Goal: Task Accomplishment & Management: Complete application form

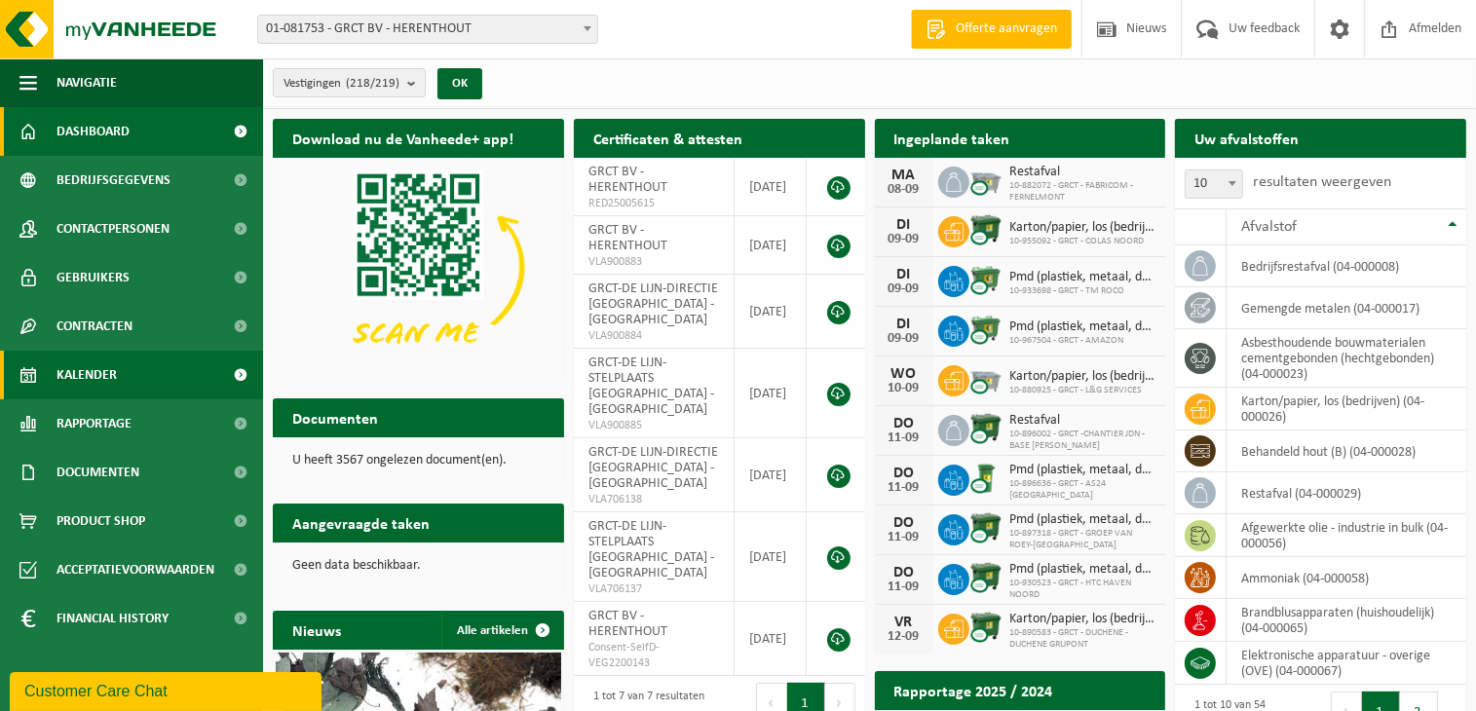
click at [236, 373] on span at bounding box center [241, 375] width 44 height 49
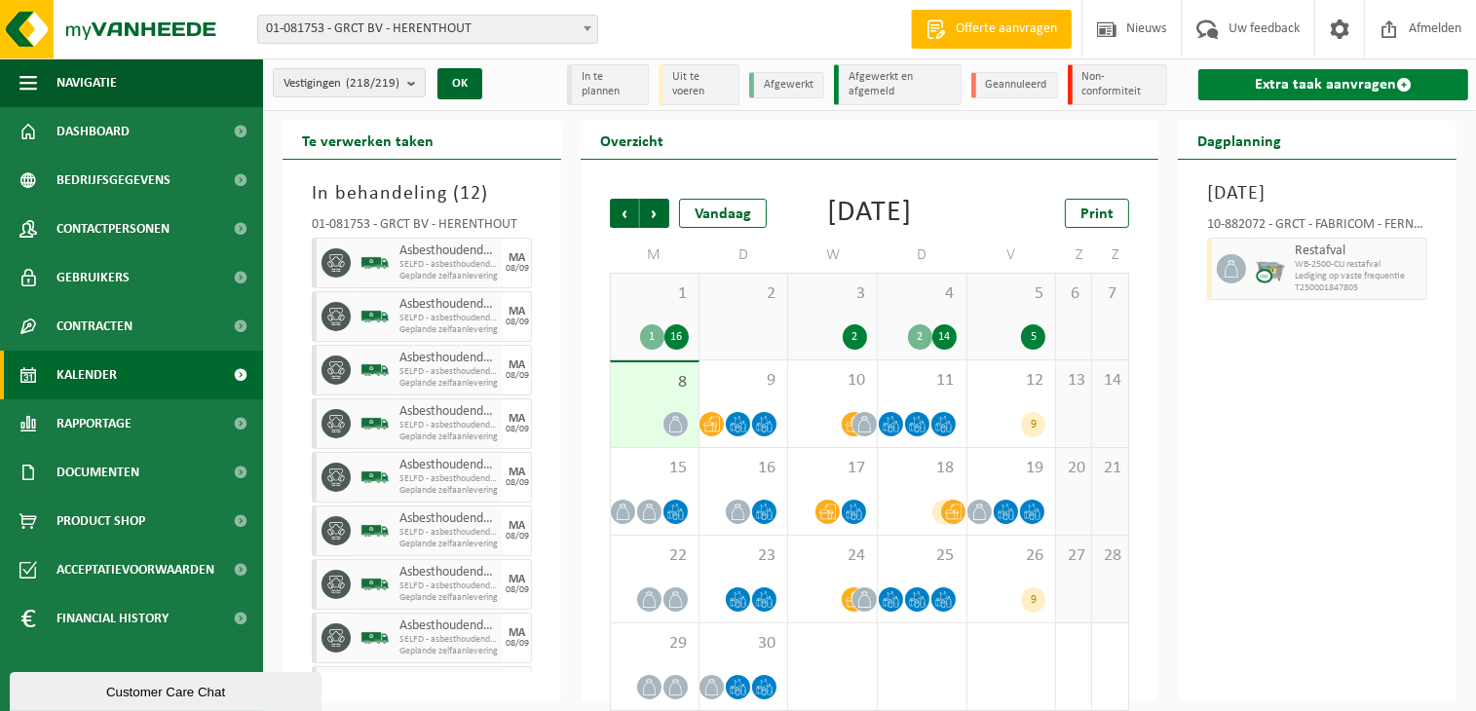
click at [1317, 78] on link "Extra taak aanvragen" at bounding box center [1333, 84] width 270 height 31
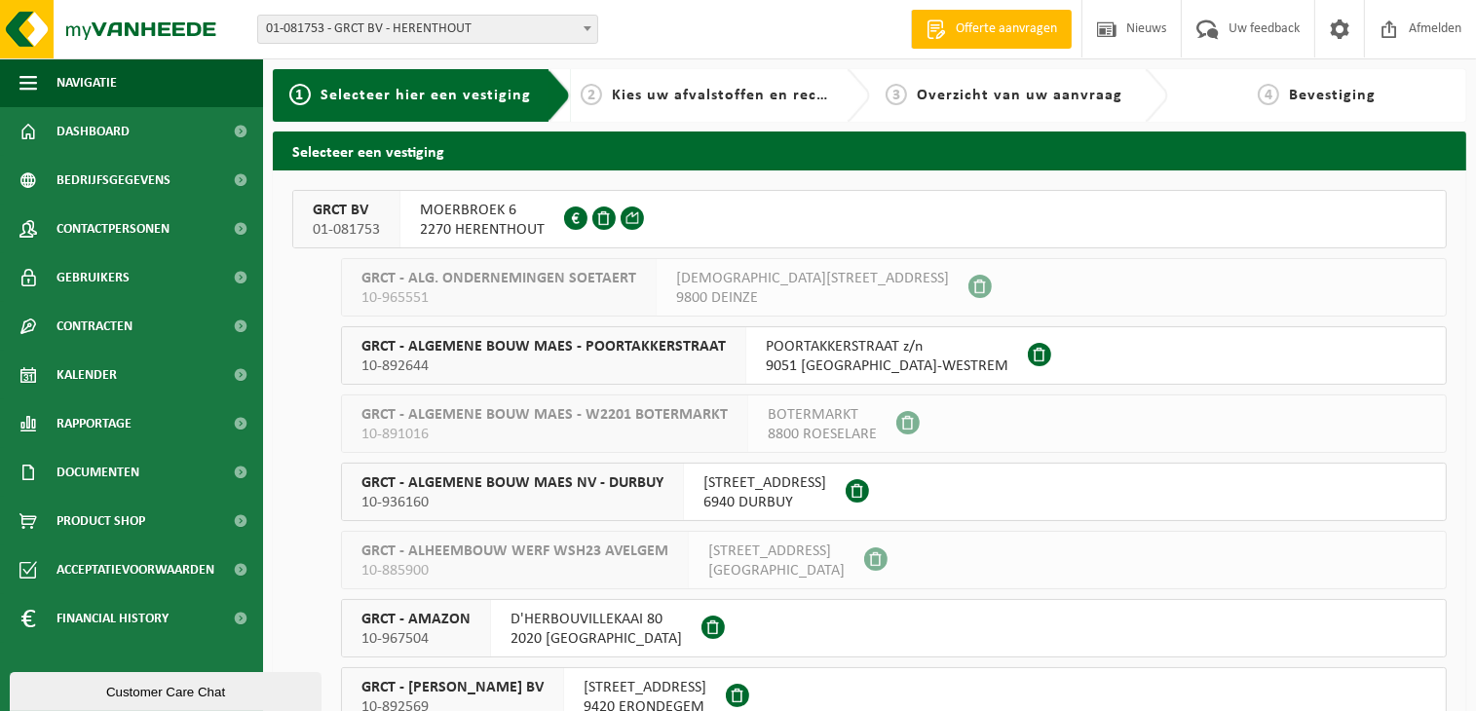
click at [473, 223] on span "2270 HERENTHOUT" at bounding box center [482, 229] width 125 height 19
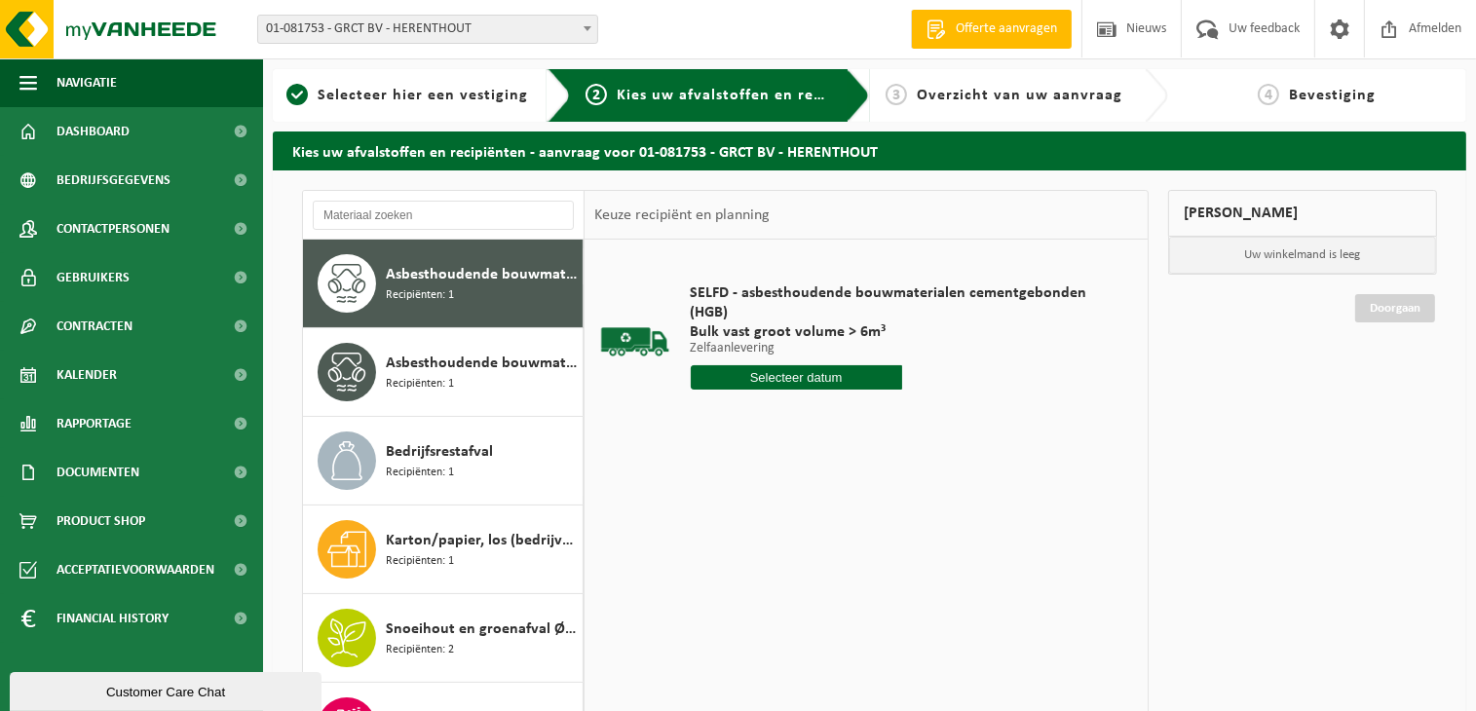
click at [852, 394] on div "SELFD - asbesthoudende bouwmaterialen cementgebonden (HGB) Bulk vast groot volu…" at bounding box center [902, 341] width 442 height 155
click at [847, 390] on div "SELFD - asbesthoudende bouwmaterialen cementgebonden (HGB) Bulk vast groot volu…" at bounding box center [902, 341] width 442 height 155
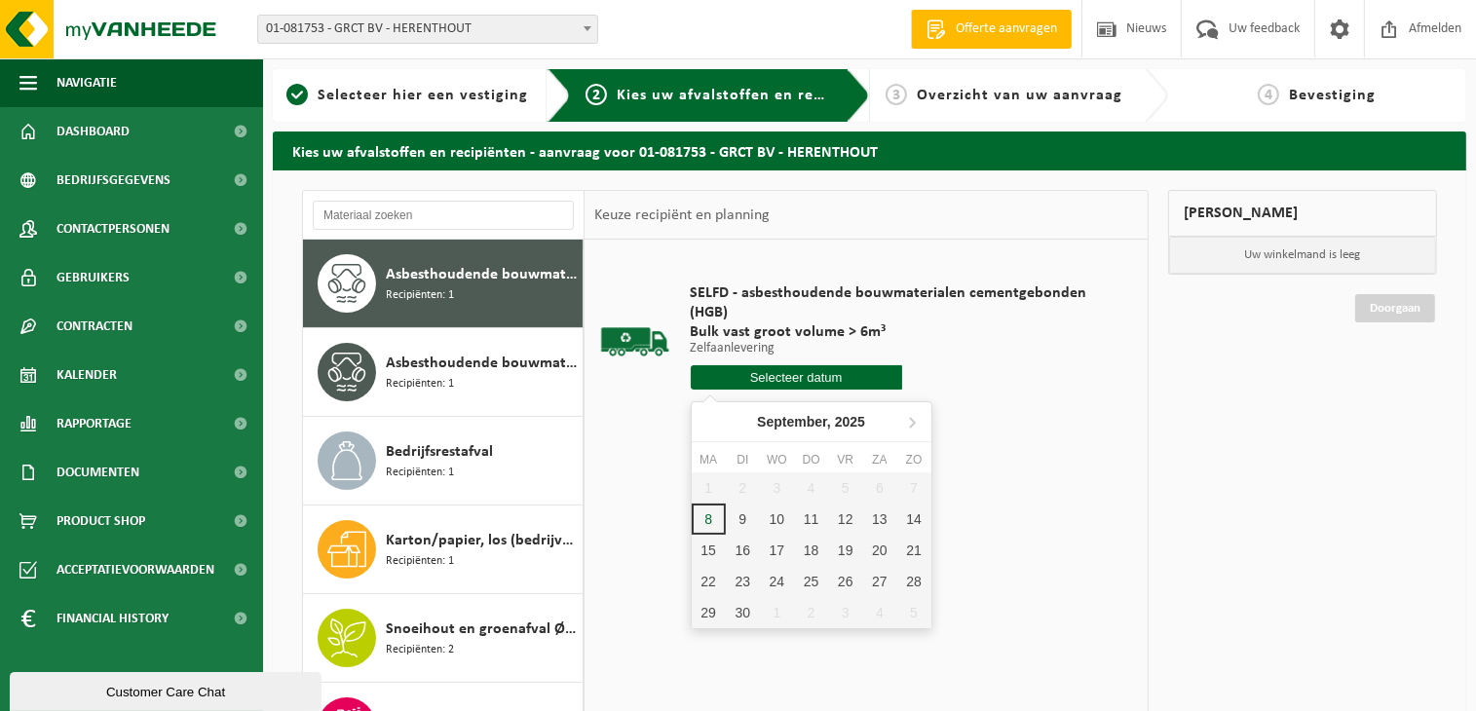
click at [844, 375] on input "text" at bounding box center [796, 377] width 211 height 24
click at [711, 519] on div "8" at bounding box center [709, 519] width 34 height 31
type input "Van [DATE]"
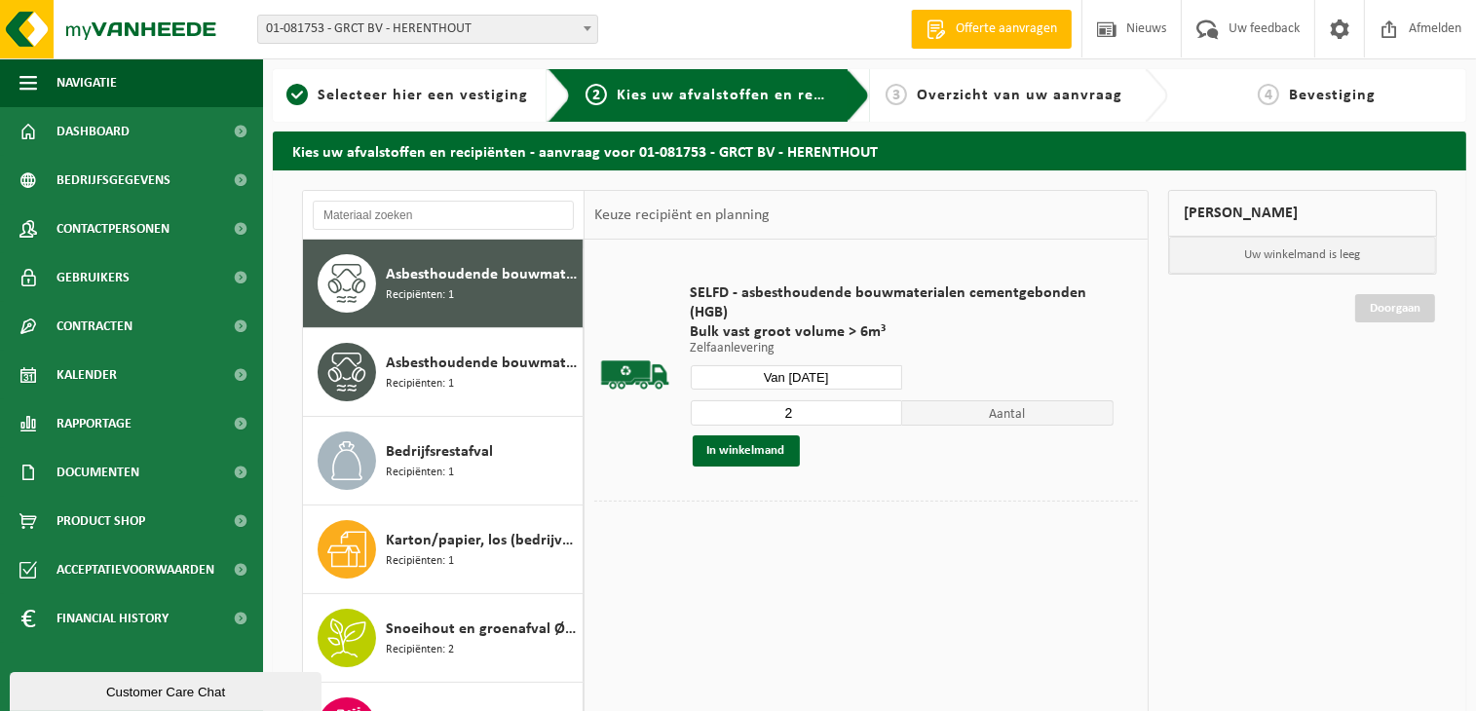
type input "2"
click at [885, 412] on input "2" at bounding box center [796, 412] width 211 height 25
click at [748, 457] on button "In winkelmand" at bounding box center [746, 451] width 107 height 31
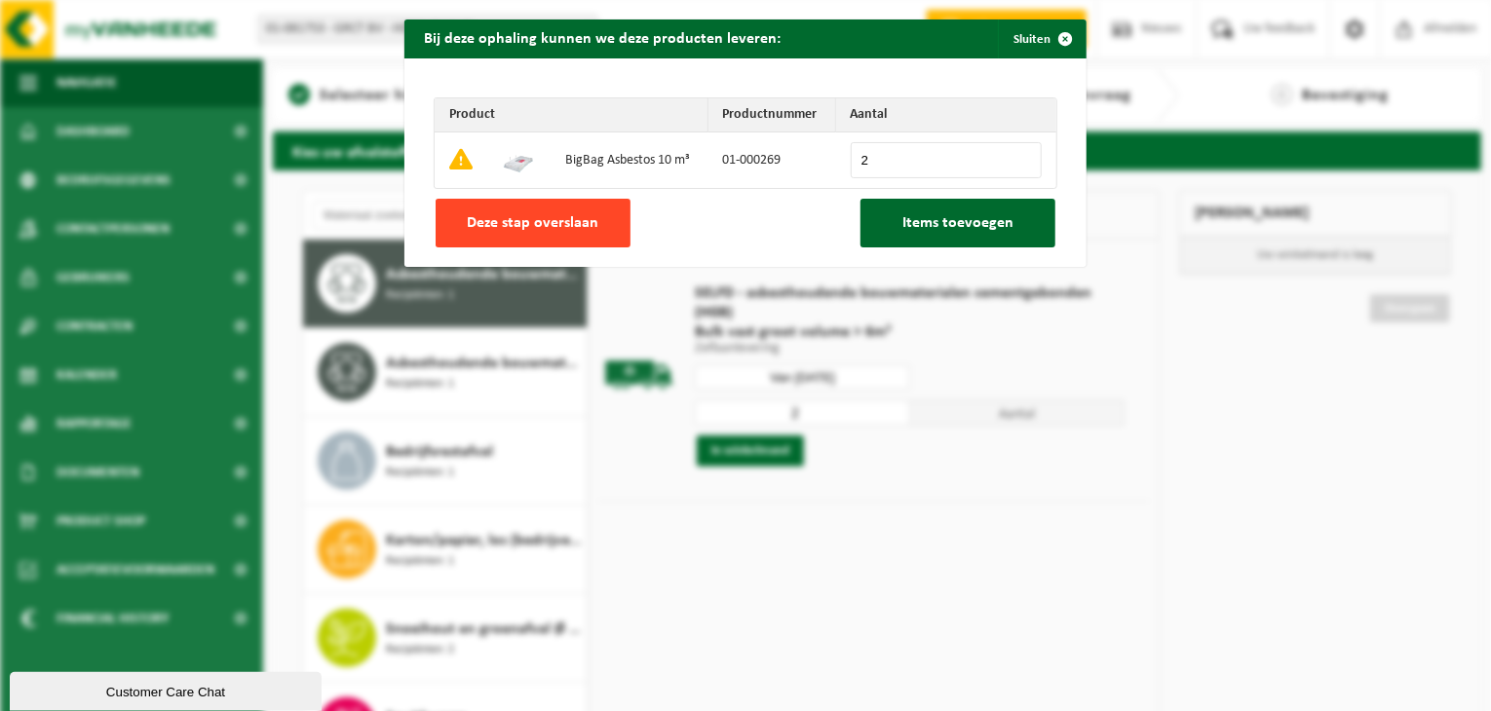
click at [547, 234] on button "Deze stap overslaan" at bounding box center [533, 223] width 195 height 49
type input "0"
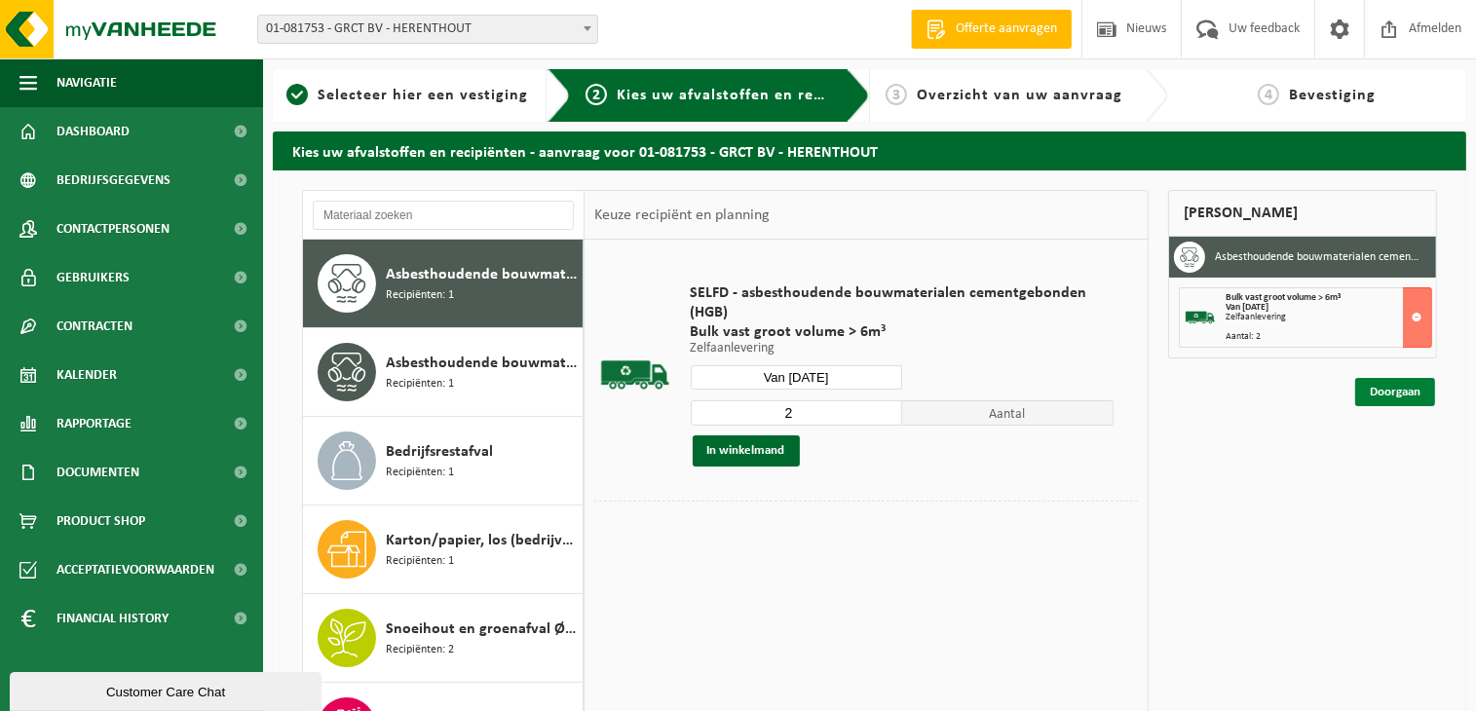
click at [1422, 400] on link "Doorgaan" at bounding box center [1395, 392] width 80 height 28
click at [1376, 380] on link "Doorgaan" at bounding box center [1395, 392] width 80 height 28
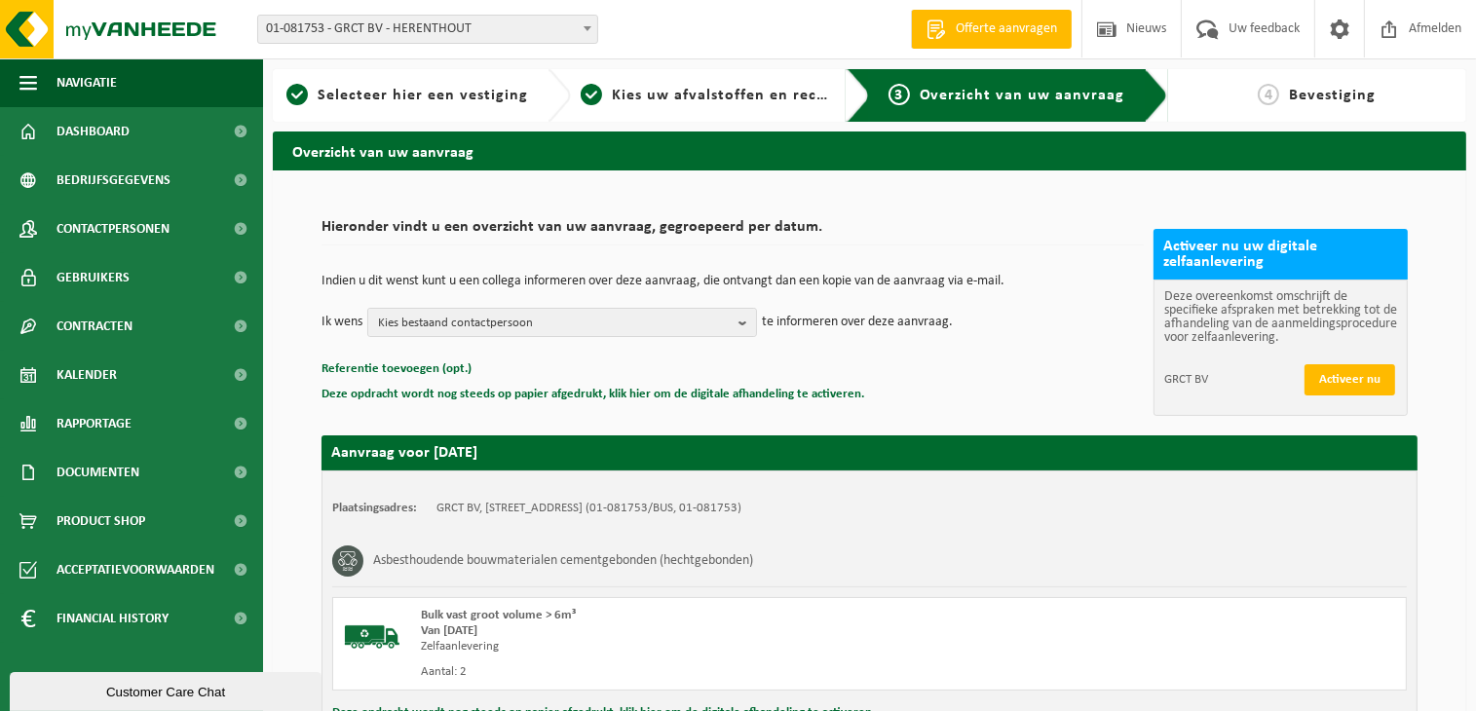
scroll to position [244, 0]
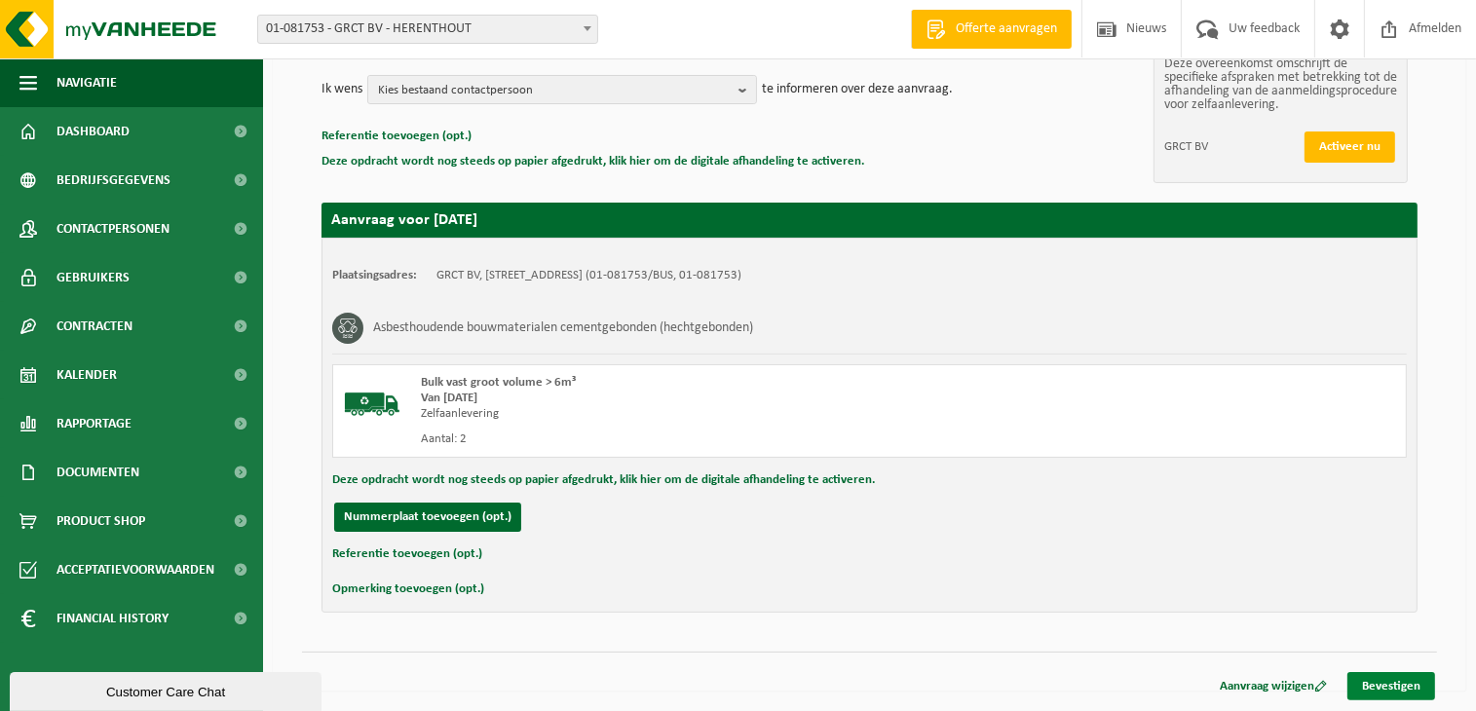
click at [1403, 691] on link "Bevestigen" at bounding box center [1391, 686] width 88 height 28
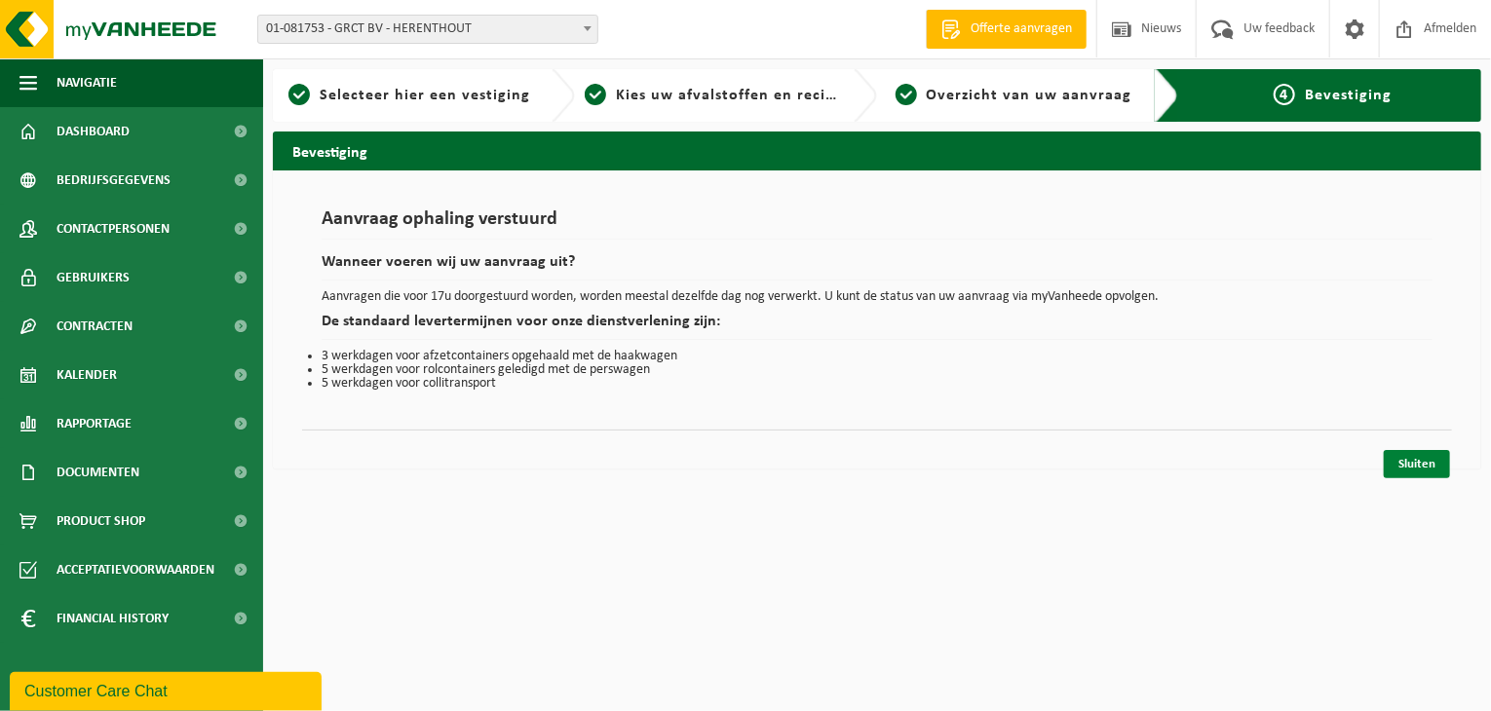
click at [1403, 453] on link "Sluiten" at bounding box center [1417, 464] width 66 height 28
